Goal: Transaction & Acquisition: Purchase product/service

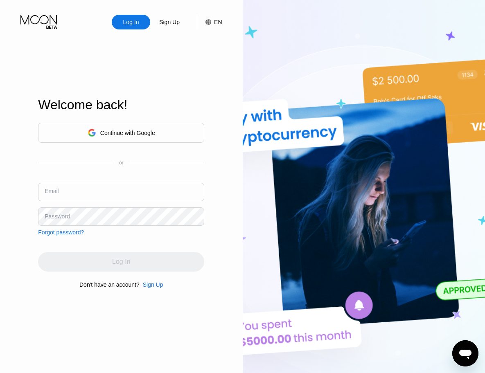
click at [127, 190] on input "text" at bounding box center [121, 192] width 166 height 18
click at [116, 130] on div "Continue with Google" at bounding box center [127, 133] width 55 height 7
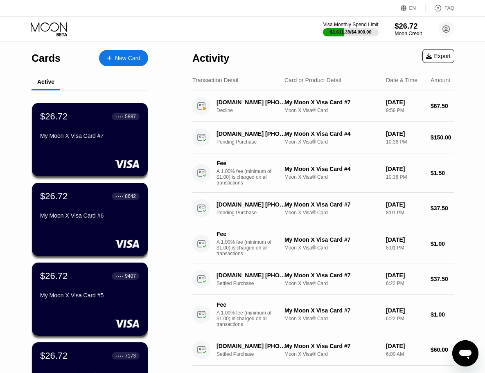
click at [415, 31] on div "Moon Credit" at bounding box center [408, 34] width 27 height 6
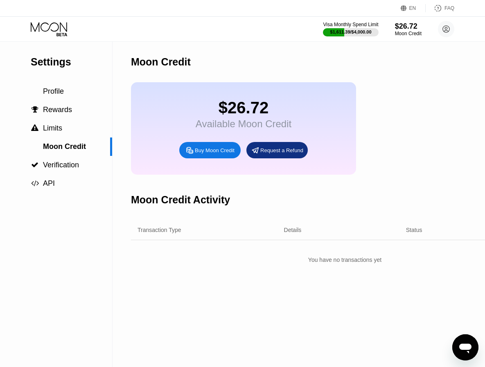
click at [209, 148] on div "Buy Moon Credit" at bounding box center [215, 150] width 40 height 7
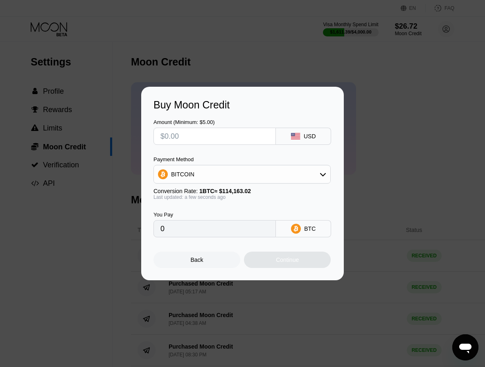
click at [109, 163] on div "Buy Moon Credit Amount (Minimum: $5.00) USD Payment Method BITCOIN Conversion R…" at bounding box center [242, 184] width 485 height 194
click at [273, 43] on div at bounding box center [245, 186] width 491 height 373
click at [210, 259] on div "Back" at bounding box center [197, 260] width 87 height 16
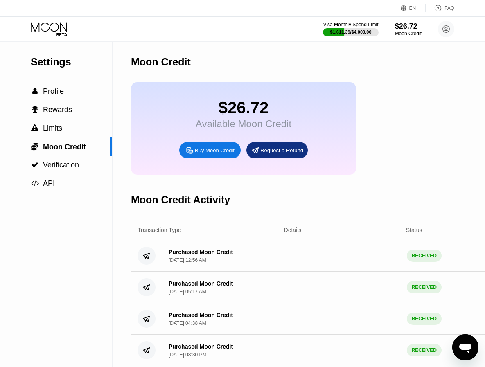
click at [54, 29] on icon at bounding box center [50, 29] width 38 height 14
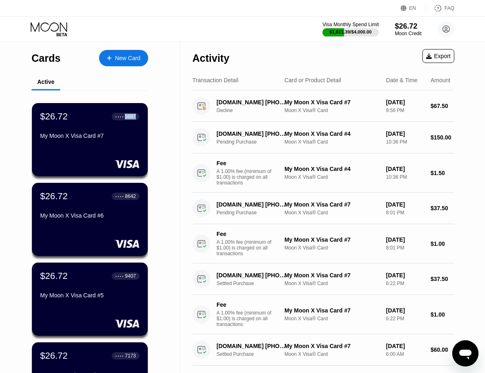
click at [357, 28] on div at bounding box center [351, 32] width 57 height 8
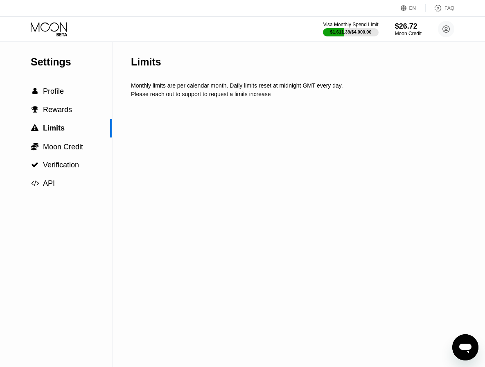
click at [58, 31] on icon at bounding box center [50, 29] width 38 height 14
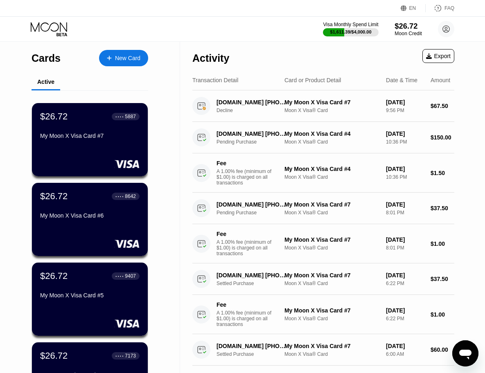
click at [402, 31] on div "Moon Credit" at bounding box center [408, 34] width 27 height 6
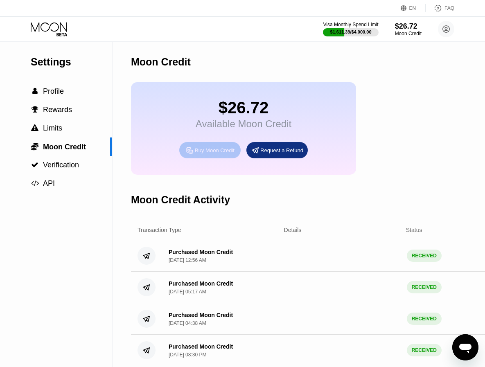
click at [203, 150] on div "Buy Moon Credit" at bounding box center [215, 150] width 40 height 7
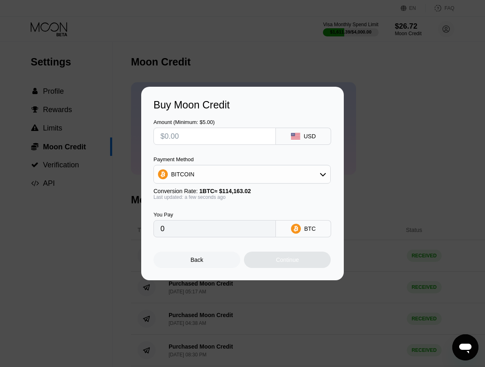
click at [315, 170] on div "BITCOIN" at bounding box center [242, 174] width 176 height 16
click at [223, 209] on div "USDT on TRON" at bounding box center [242, 215] width 172 height 16
type input "0.00"
click at [206, 138] on input "text" at bounding box center [215, 136] width 109 height 16
type input "$3"
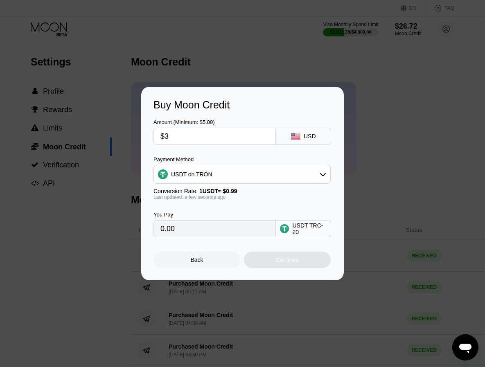
type input "3.03"
type input "$30"
type input "30.30"
type input "$300"
type input "303.03"
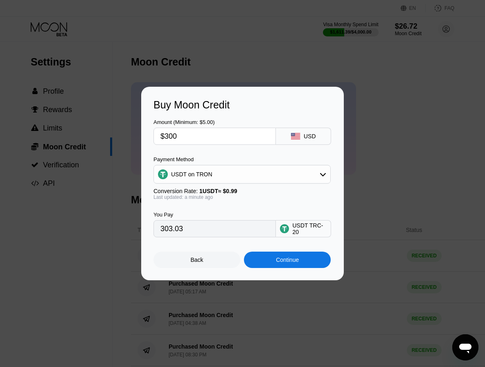
type input "$300"
drag, startPoint x: 317, startPoint y: 259, endPoint x: 324, endPoint y: 261, distance: 7.2
click at [317, 259] on div "Continue" at bounding box center [287, 260] width 87 height 16
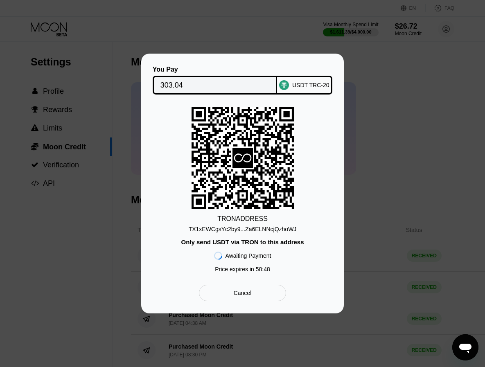
click at [283, 231] on div "TX1xEWCgsYc2by9...Za6ELNNcjQzhoWJ" at bounding box center [243, 229] width 108 height 7
click at [283, 226] on div "TX1xEWCgsYc2by9...Za6ELNNcjQzhoWJ" at bounding box center [243, 229] width 108 height 7
click at [210, 88] on input "303.04" at bounding box center [215, 85] width 109 height 16
